Goal: Navigation & Orientation: Find specific page/section

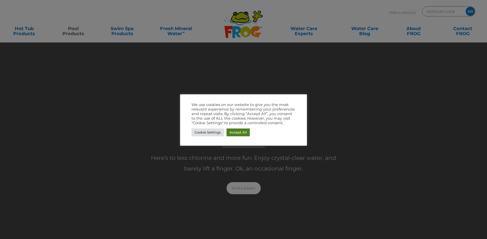
click at [239, 132] on link "Accept All" at bounding box center [237, 133] width 23 height 8
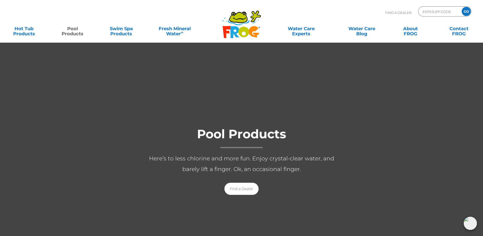
click at [156, 8] on div "Find A Dealer ENTER ZIP CODE GO" at bounding box center [241, 14] width 473 height 17
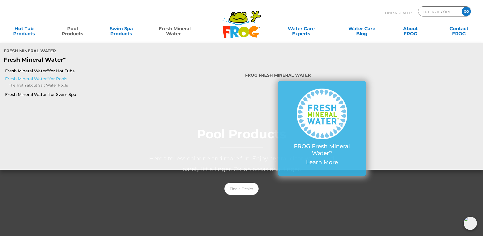
click at [36, 76] on link "Fresh Mineral Water ∞ for Pools" at bounding box center [83, 79] width 156 height 6
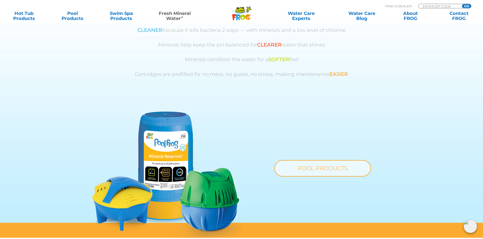
scroll to position [208, 0]
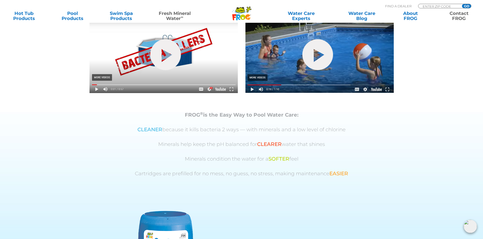
click at [456, 14] on link "Contact FROG" at bounding box center [459, 16] width 38 height 10
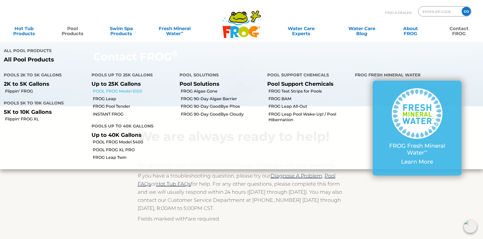
click at [130, 89] on link "POOL FROG Model 6100" at bounding box center [134, 92] width 83 height 6
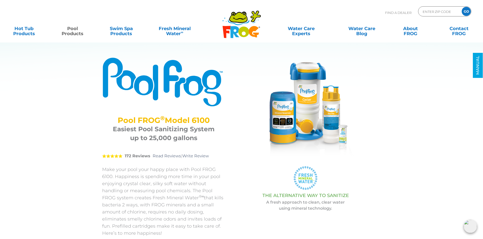
click at [67, 29] on link "Pool Products" at bounding box center [73, 29] width 38 height 10
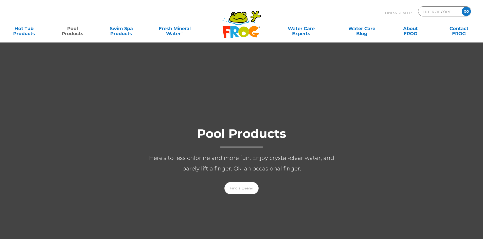
click at [77, 30] on link "Pool Products" at bounding box center [73, 29] width 38 height 10
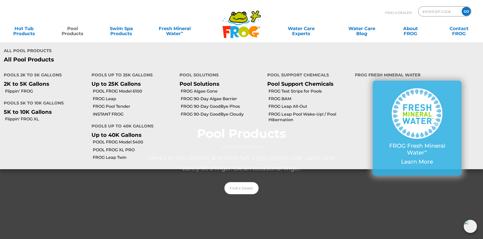
click at [71, 33] on link "Pool Products" at bounding box center [73, 29] width 38 height 10
click at [115, 140] on link "POOL FROG Model 5400" at bounding box center [134, 143] width 83 height 6
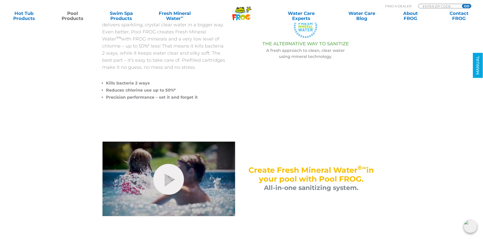
scroll to position [25, 0]
